Goal: Information Seeking & Learning: Learn about a topic

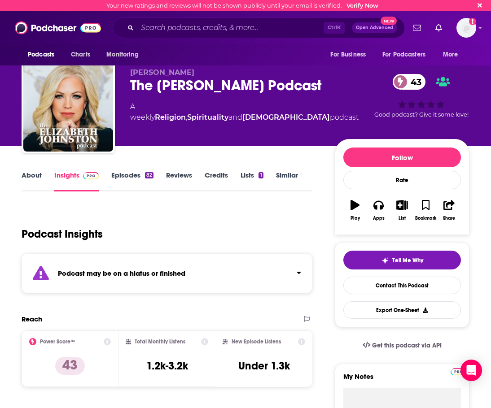
click at [132, 177] on link "Episodes 82" at bounding box center [132, 181] width 42 height 21
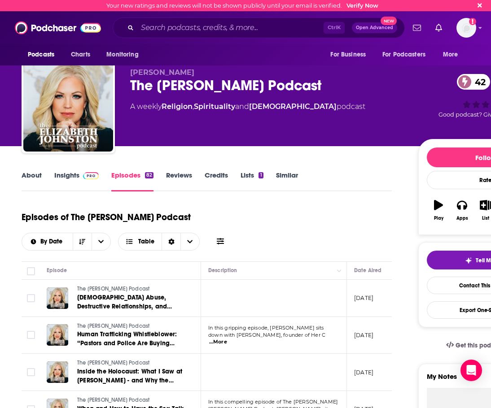
click at [35, 177] on link "About" at bounding box center [32, 181] width 20 height 21
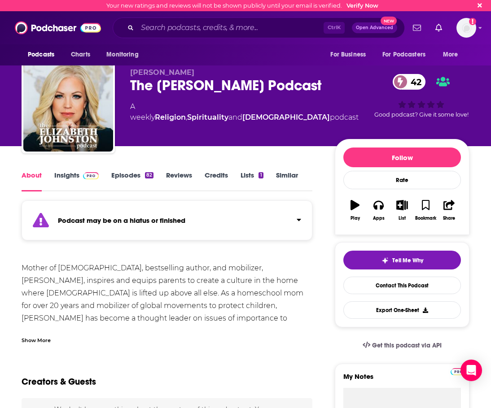
click at [37, 339] on div "Show More" at bounding box center [36, 339] width 29 height 9
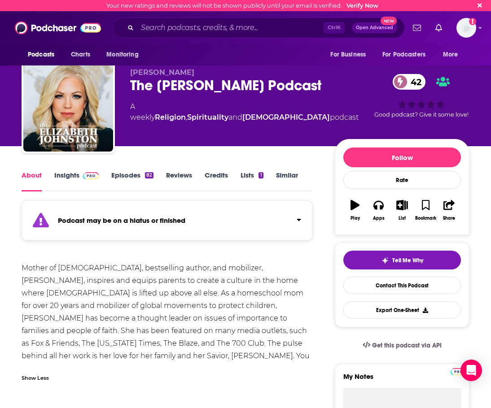
click at [82, 174] on span at bounding box center [88, 175] width 19 height 9
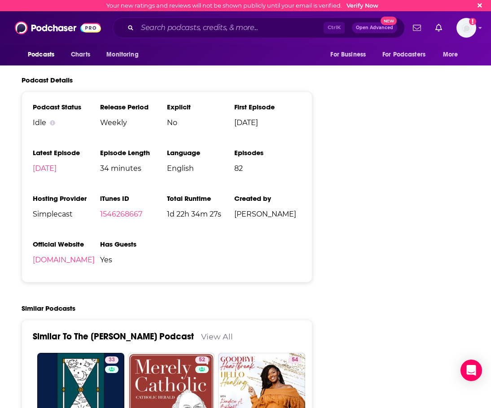
scroll to position [1121, 0]
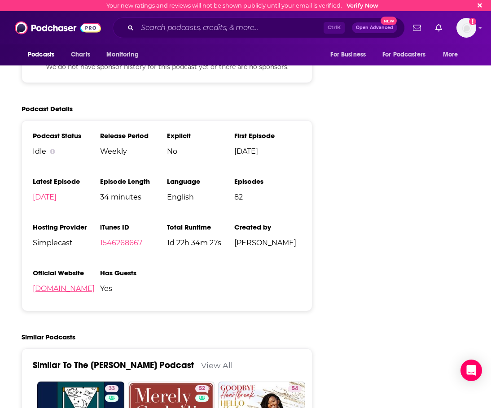
click at [87, 284] on link "[DOMAIN_NAME]" at bounding box center [64, 288] width 62 height 9
